Goal: Information Seeking & Learning: Understand process/instructions

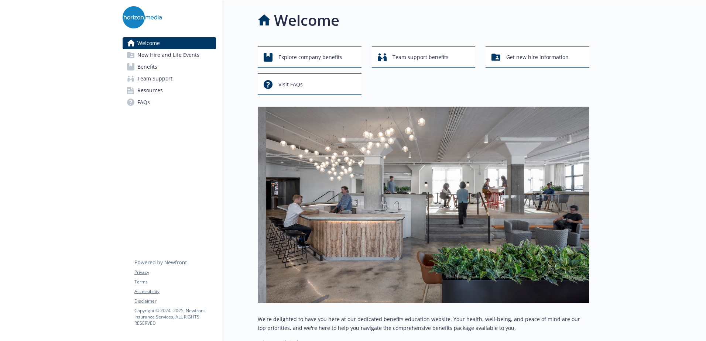
click at [154, 69] on span "Benefits" at bounding box center [147, 67] width 20 height 12
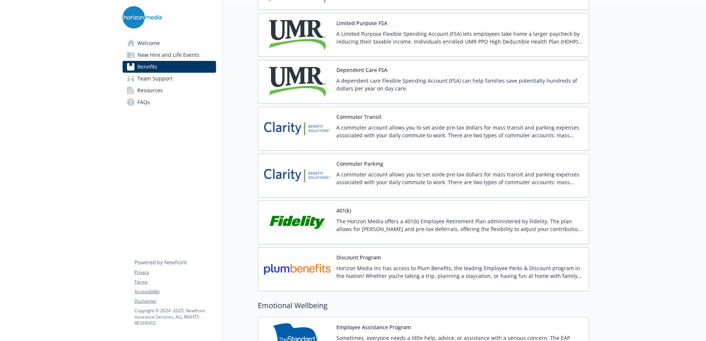
scroll to position [1143, 0]
click at [395, 123] on div "Commuter Transit A commuter account allows you to set aside pre-tax dollars for…" at bounding box center [459, 128] width 247 height 31
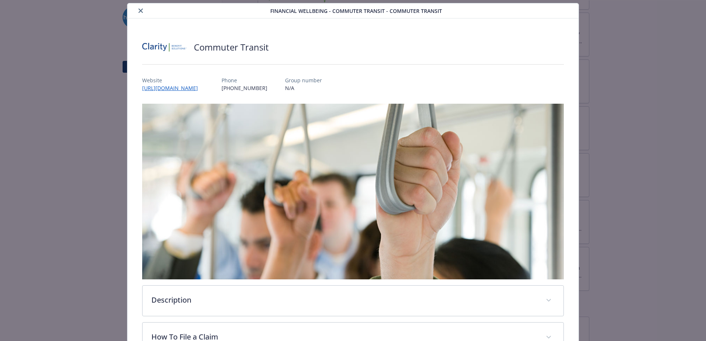
scroll to position [221, 0]
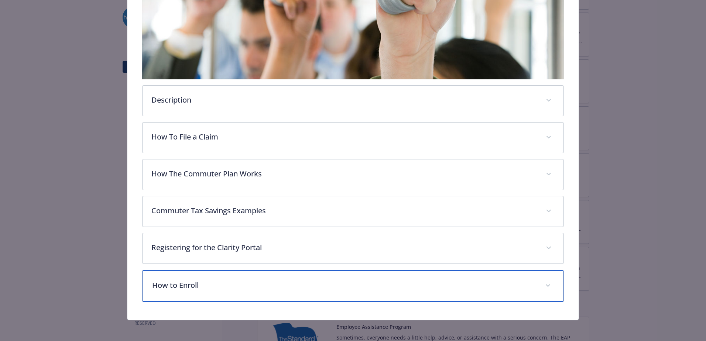
click at [320, 275] on div "How to Enroll" at bounding box center [352, 286] width 421 height 32
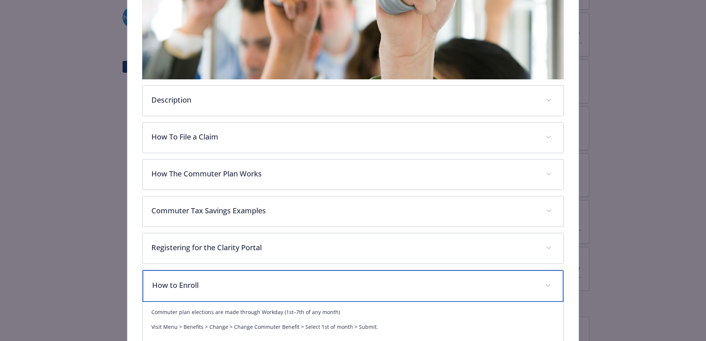
scroll to position [272, 0]
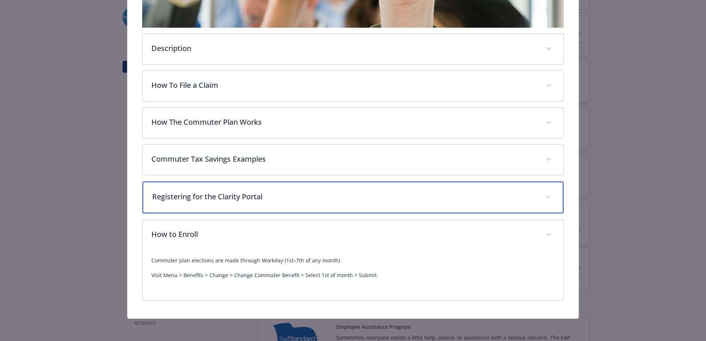
click at [363, 203] on div "Registering for the Clarity Portal" at bounding box center [352, 198] width 421 height 32
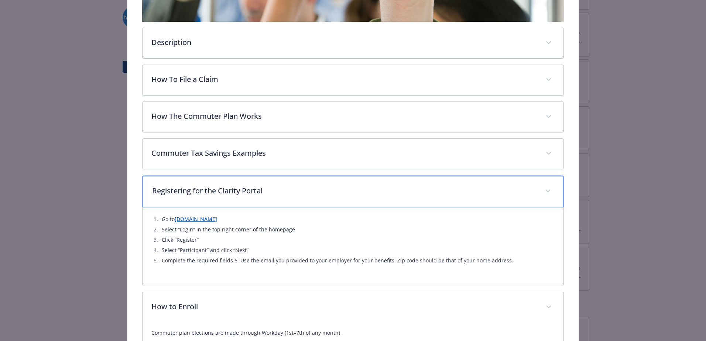
scroll to position [279, 0]
click at [513, 185] on p "Registering for the Clarity Portal" at bounding box center [344, 190] width 384 height 11
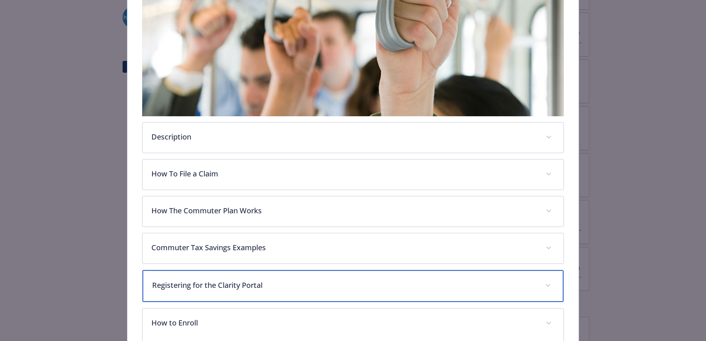
scroll to position [0, 0]
